Goal: Information Seeking & Learning: Check status

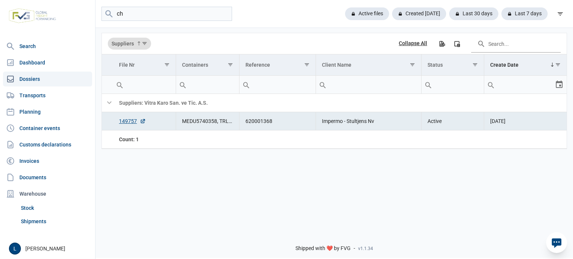
type input "c"
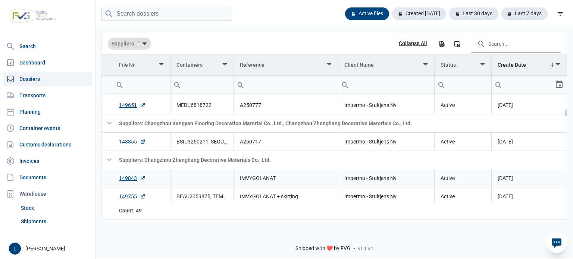
scroll to position [223, 0]
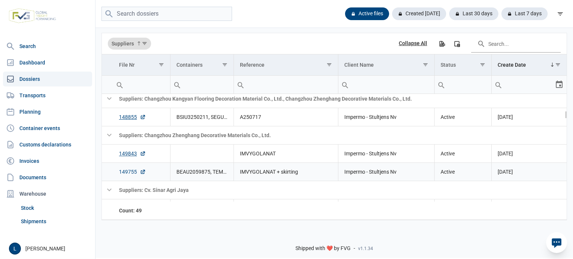
click at [134, 173] on link "149755" at bounding box center [132, 171] width 27 height 7
click at [124, 149] on td "149843" at bounding box center [141, 153] width 57 height 18
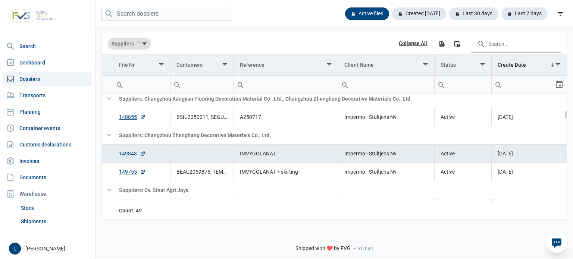
click at [127, 151] on link "149843" at bounding box center [132, 153] width 27 height 7
click at [161, 18] on input "search" at bounding box center [166, 14] width 131 height 15
paste input "A250760"
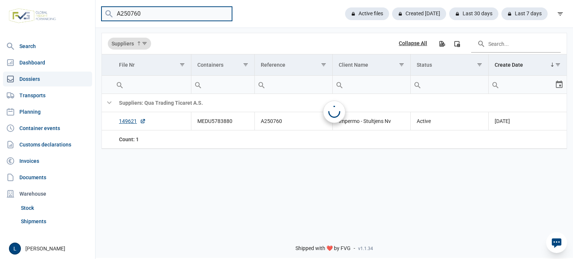
scroll to position [0, 0]
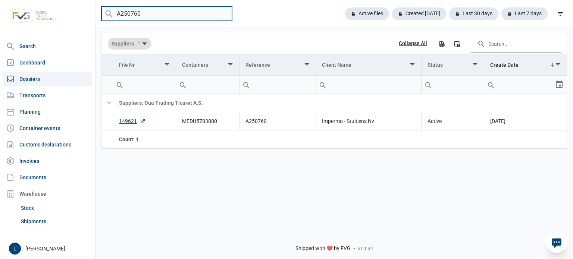
click at [134, 14] on input "A250760" at bounding box center [166, 14] width 131 height 15
paste input "77"
type input "A250777"
click at [177, 14] on input "A250777" at bounding box center [166, 14] width 131 height 15
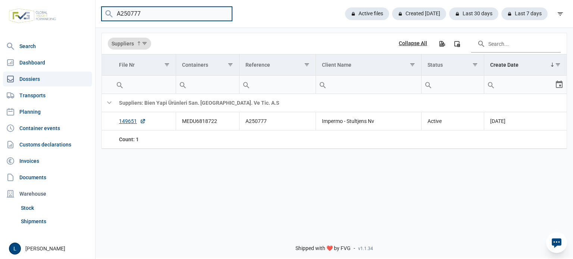
click at [176, 14] on input "A250777" at bounding box center [166, 14] width 131 height 15
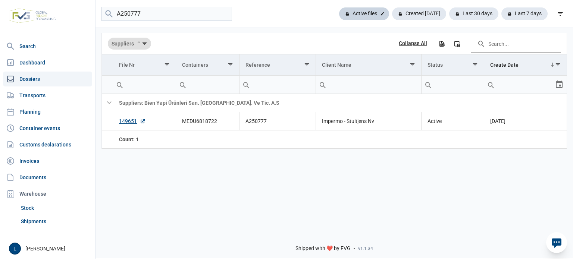
click at [392, 14] on div "Active files" at bounding box center [419, 13] width 54 height 13
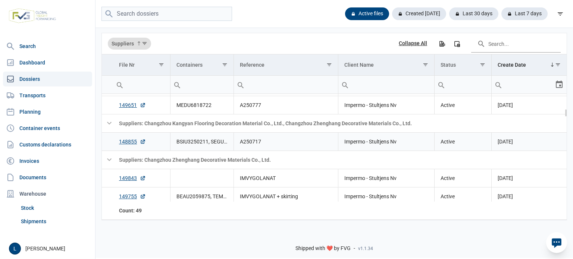
scroll to position [223, 0]
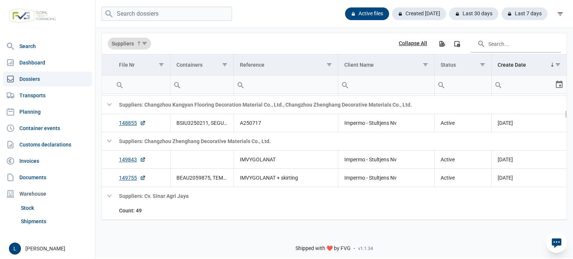
drag, startPoint x: 193, startPoint y: 188, endPoint x: 124, endPoint y: 191, distance: 69.5
click at [124, 191] on body "For evaluation purposes only. Redistribution prohibited. Please register an exi…" at bounding box center [286, 116] width 573 height 259
click at [126, 179] on link "149755" at bounding box center [132, 178] width 27 height 7
click at [137, 162] on link "149843" at bounding box center [132, 159] width 27 height 7
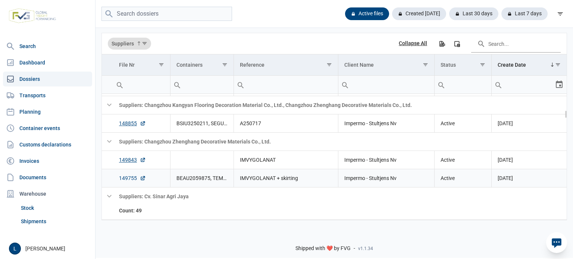
click at [129, 176] on link "149755" at bounding box center [132, 178] width 27 height 7
click at [209, 179] on td "BEAU2059875, TEMU4928003" at bounding box center [201, 178] width 63 height 18
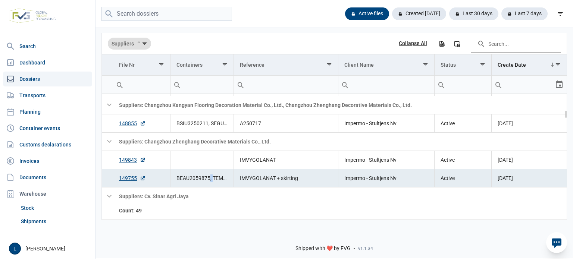
click at [209, 179] on td "BEAU2059875, TEMU4928003" at bounding box center [201, 178] width 63 height 18
click at [253, 177] on td "IMVYGOLANAT + skirting" at bounding box center [286, 178] width 104 height 18
click at [209, 180] on td "BEAU2059875, TEMU4928003" at bounding box center [201, 178] width 63 height 18
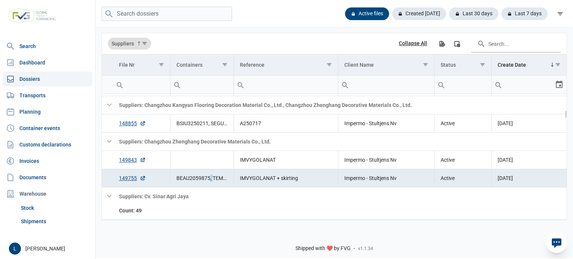
click at [209, 179] on td "BEAU2059875, TEMU4928003" at bounding box center [201, 178] width 63 height 18
click at [103, 182] on td "Data grid with 79 rows and 7 columns" at bounding box center [107, 178] width 11 height 18
drag, startPoint x: 200, startPoint y: 183, endPoint x: 237, endPoint y: 180, distance: 37.4
click at [201, 183] on td "BEAU2059875, TEMU4928003" at bounding box center [201, 178] width 63 height 18
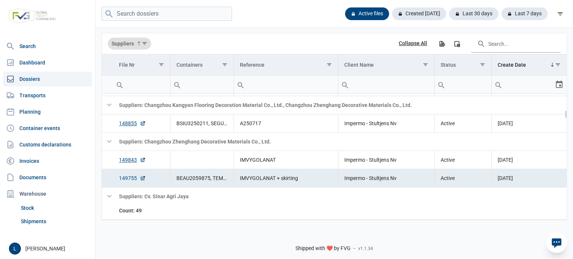
drag, startPoint x: 544, startPoint y: 179, endPoint x: 135, endPoint y: 175, distance: 409.3
click at [134, 175] on body "For evaluation purposes only. Redistribution prohibited. Please register an exi…" at bounding box center [286, 116] width 573 height 259
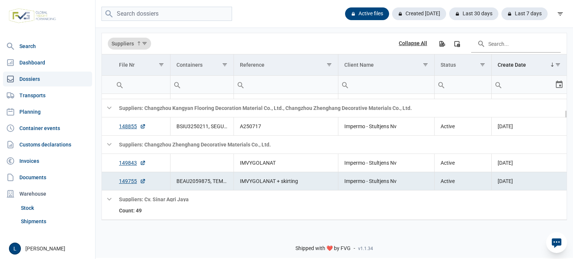
scroll to position [210, 0]
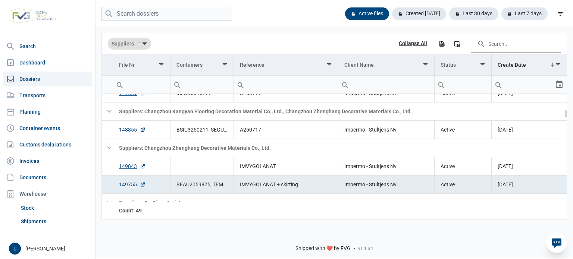
drag, startPoint x: 528, startPoint y: 179, endPoint x: 116, endPoint y: 182, distance: 412.6
click at [116, 182] on body "For evaluation purposes only. Redistribution prohibited. Please register an exi…" at bounding box center [286, 116] width 573 height 259
click at [115, 184] on td "149755" at bounding box center [141, 184] width 57 height 18
click at [69, 64] on link "Dashboard" at bounding box center [47, 62] width 89 height 15
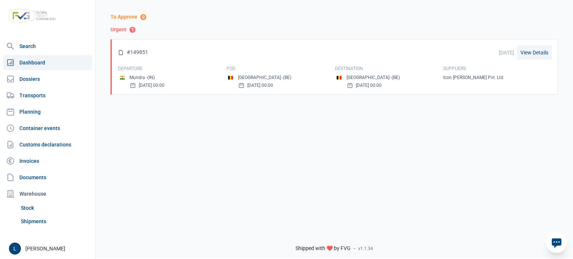
click at [529, 50] on link "View Details" at bounding box center [534, 53] width 35 height 14
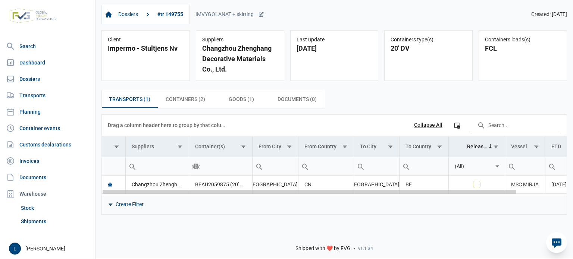
scroll to position [0, 55]
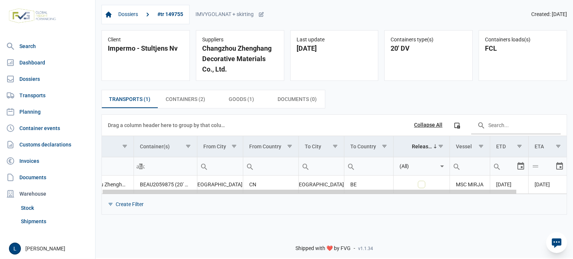
click at [501, 187] on body "For evaluation purposes only. Redistribution prohibited. Please register an exi…" at bounding box center [286, 116] width 573 height 259
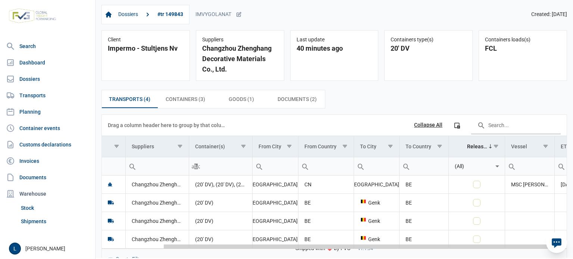
scroll to position [0, 70]
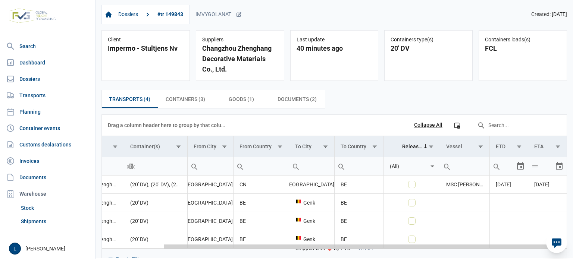
drag, startPoint x: 319, startPoint y: 247, endPoint x: 522, endPoint y: 251, distance: 203.3
click at [522, 246] on body "For evaluation purposes only. Redistribution prohibited. Please register an exi…" at bounding box center [286, 116] width 573 height 259
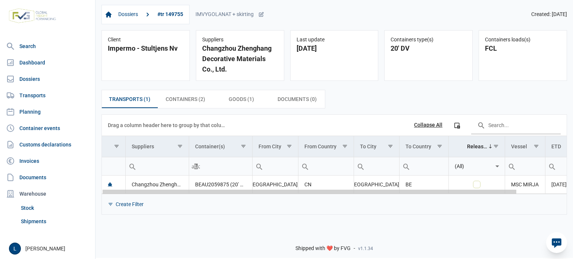
scroll to position [0, 55]
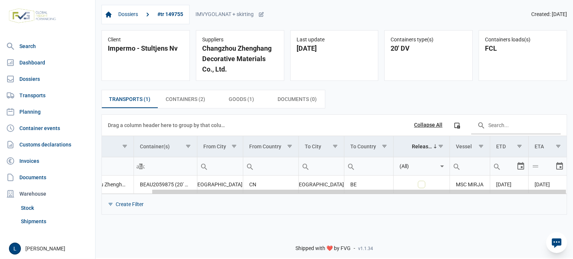
drag, startPoint x: 403, startPoint y: 191, endPoint x: 477, endPoint y: 190, distance: 74.3
click at [477, 190] on body "For evaluation purposes only. Redistribution prohibited. Please register an exi…" at bounding box center [286, 116] width 573 height 259
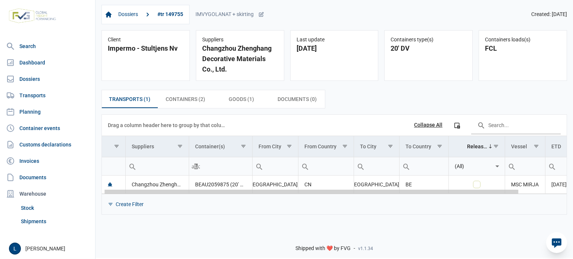
scroll to position [0, 55]
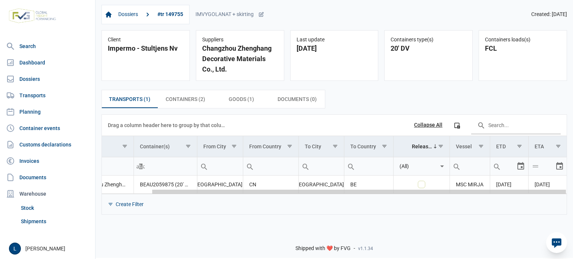
drag, startPoint x: 325, startPoint y: 194, endPoint x: 538, endPoint y: 185, distance: 212.8
click at [538, 185] on body "For evaluation purposes only. Redistribution prohibited. Please register an exi…" at bounding box center [286, 116] width 573 height 259
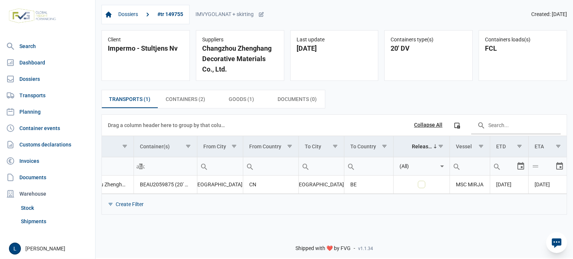
click at [290, 81] on div "Transports (1) Transports (1) Containers (2) Containers (2) Goods (1) Goods (1)…" at bounding box center [334, 55] width 88 height 51
click at [185, 103] on span "Containers (2) Containers (2)" at bounding box center [186, 99] width 40 height 9
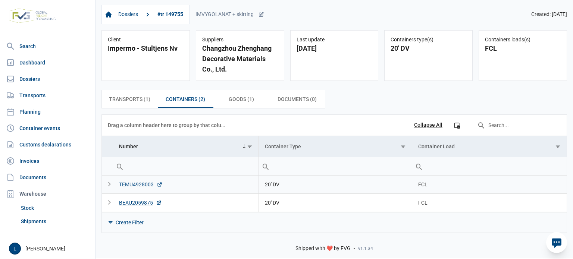
click at [142, 185] on div "TEMU4928003" at bounding box center [141, 184] width 44 height 7
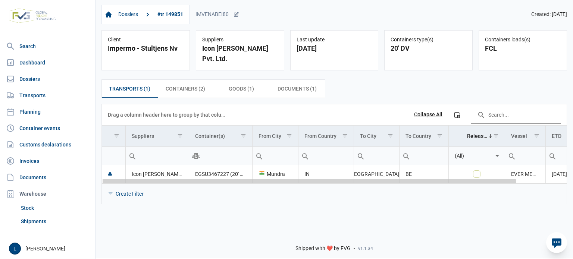
drag, startPoint x: 497, startPoint y: 172, endPoint x: 326, endPoint y: 174, distance: 170.9
click at [327, 175] on body "For evaluation purposes only. Redistribution prohibited. Please register an exi…" at bounding box center [286, 116] width 573 height 259
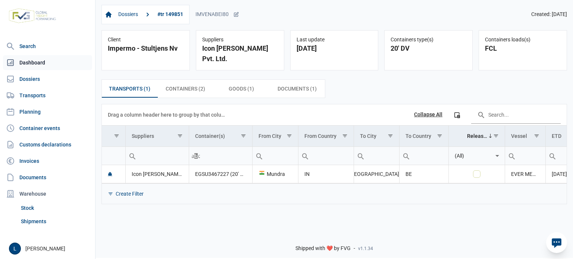
click at [68, 61] on link "Dashboard" at bounding box center [47, 62] width 89 height 15
